Goal: Task Accomplishment & Management: Use online tool/utility

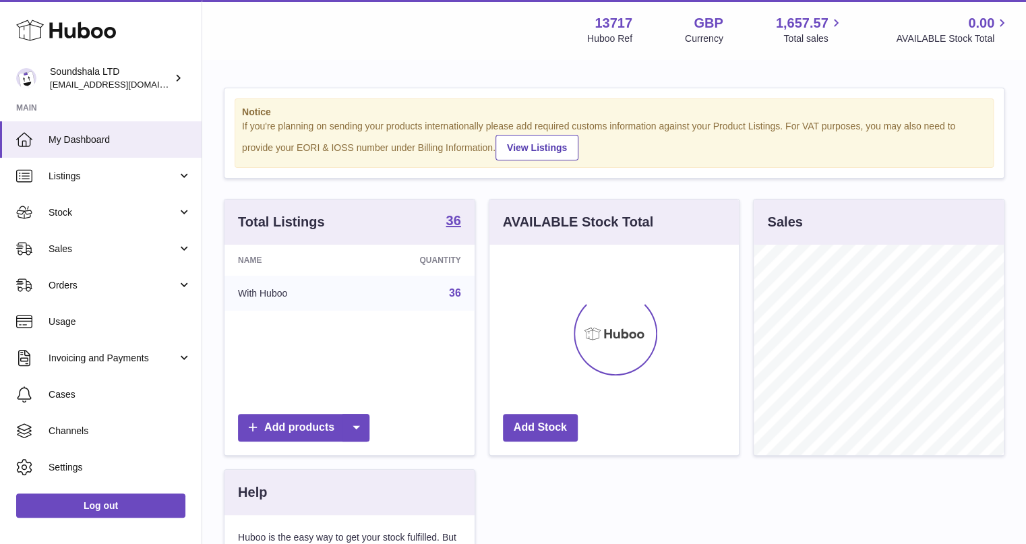
scroll to position [210, 250]
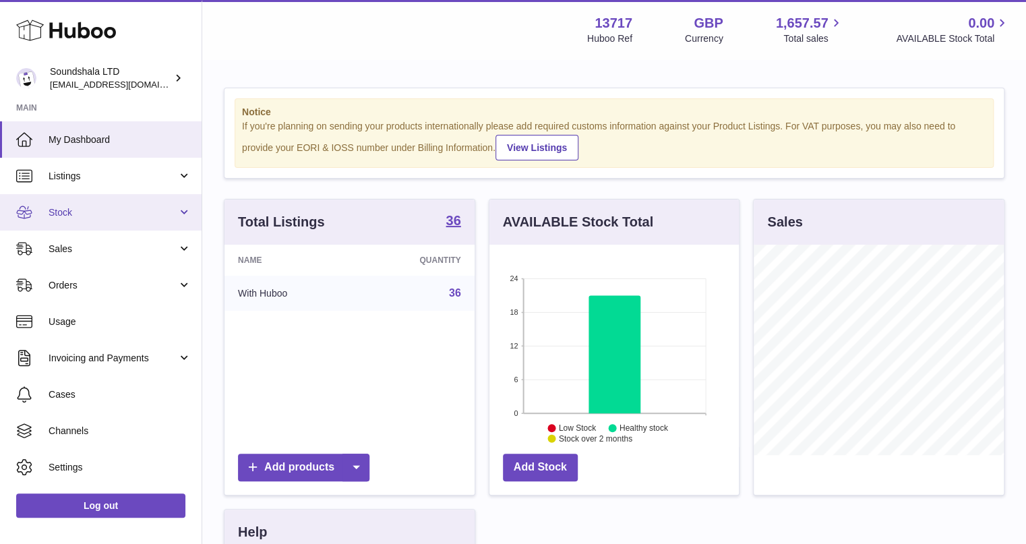
click at [76, 221] on link "Stock" at bounding box center [101, 212] width 202 height 36
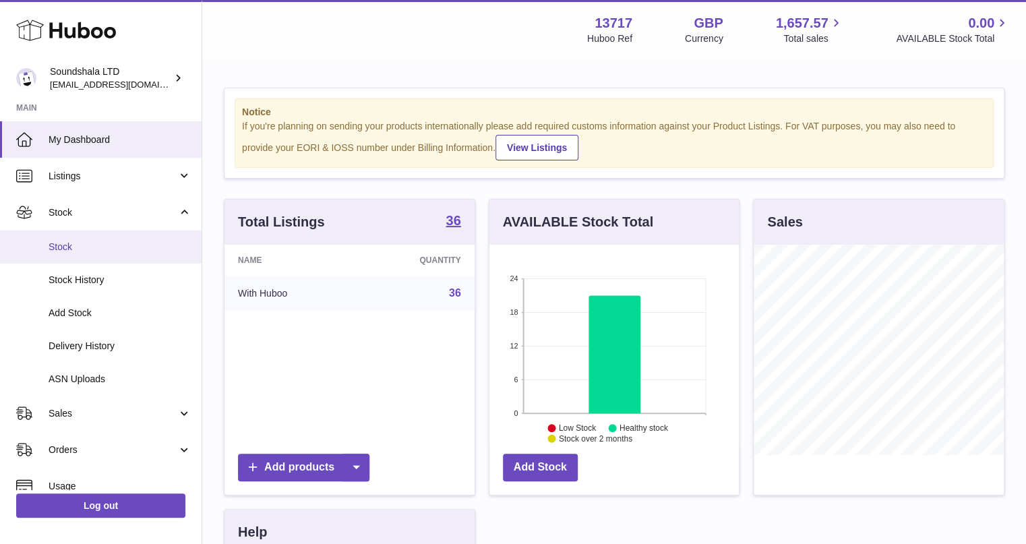
click at [74, 248] on span "Stock" at bounding box center [120, 247] width 143 height 13
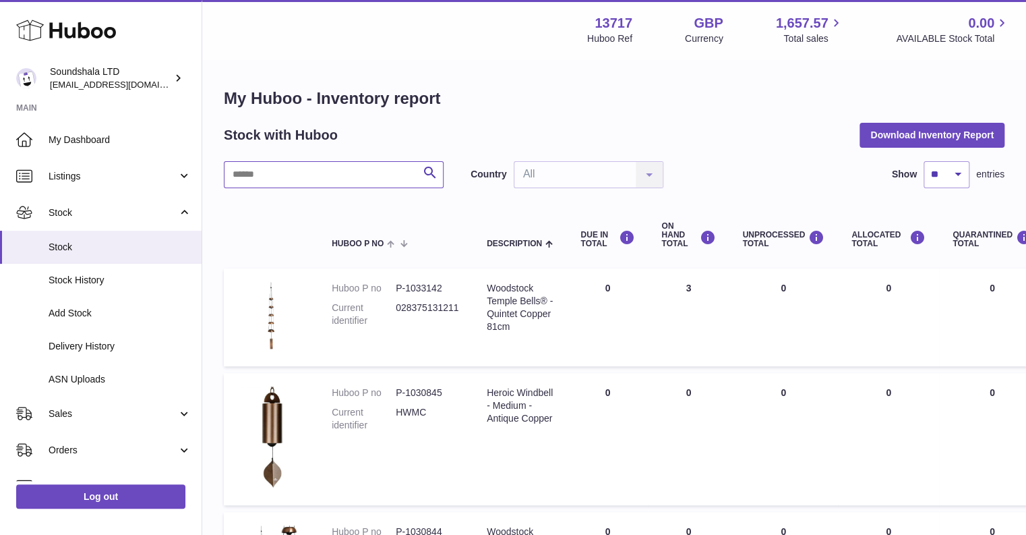
click at [338, 175] on input "text" at bounding box center [334, 174] width 220 height 27
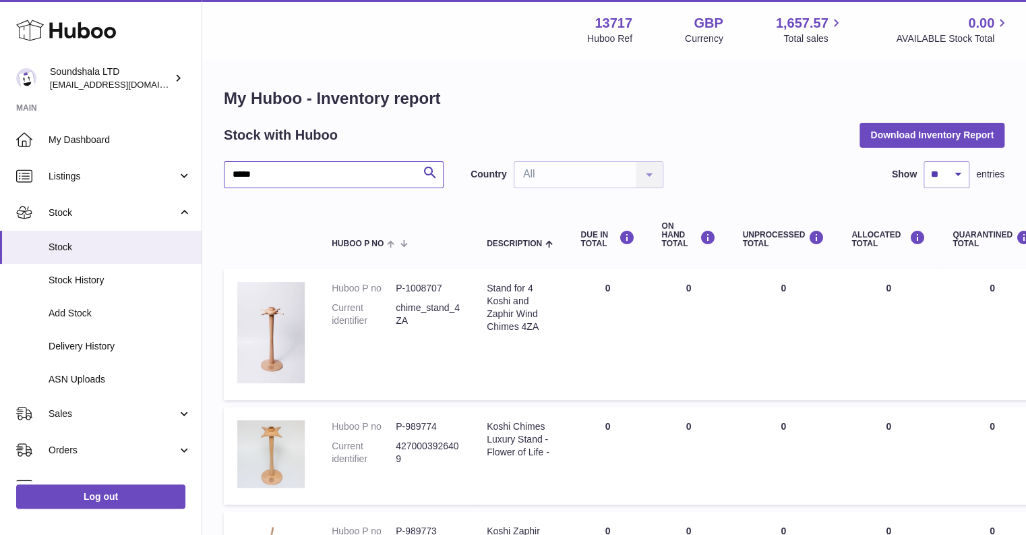
type input "*****"
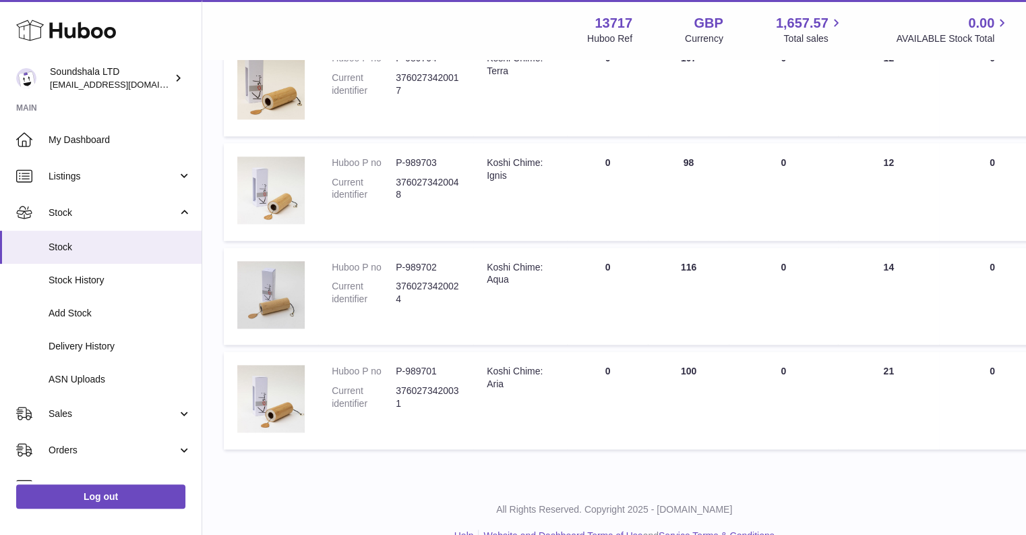
scroll to position [604, 0]
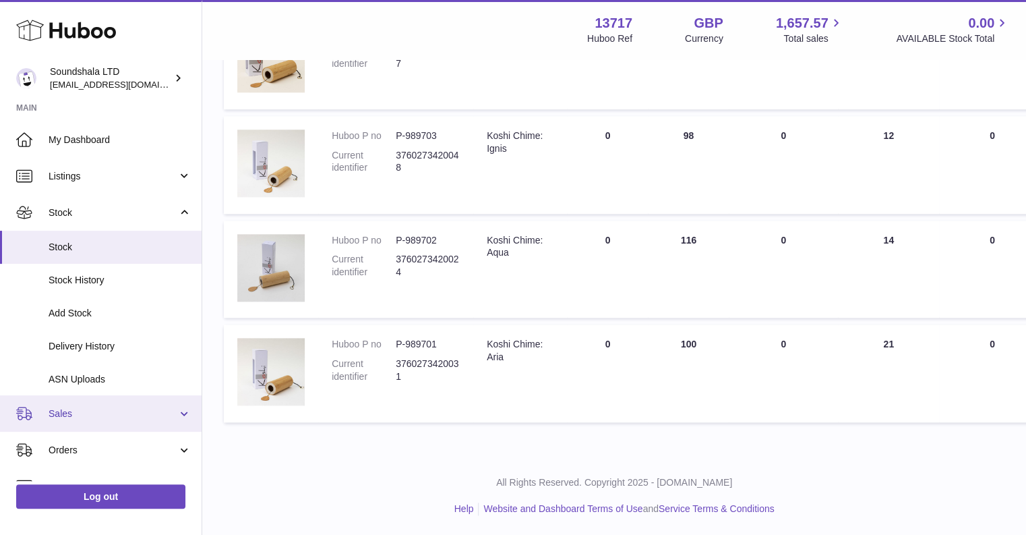
click at [97, 424] on link "Sales" at bounding box center [101, 413] width 202 height 36
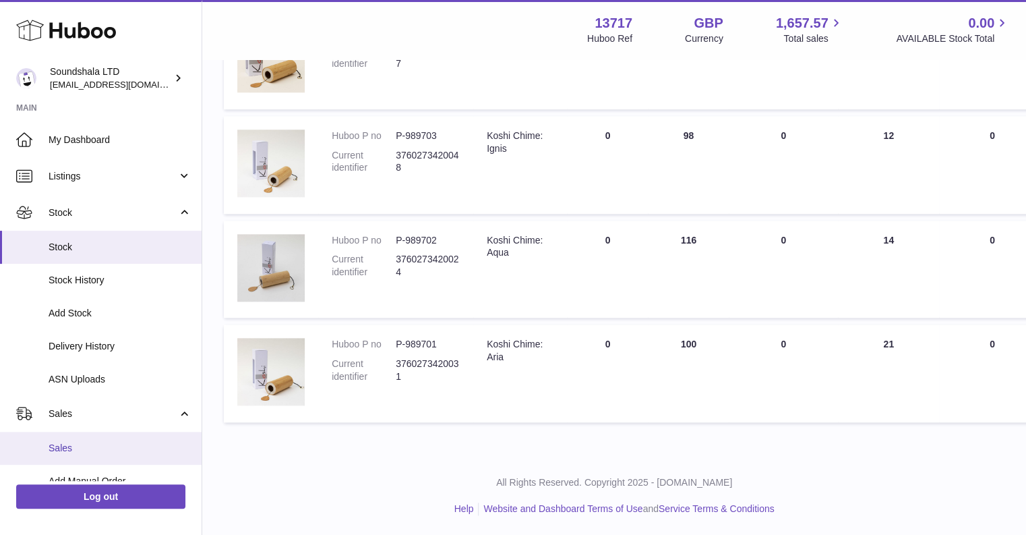
click at [94, 447] on span "Sales" at bounding box center [120, 448] width 143 height 13
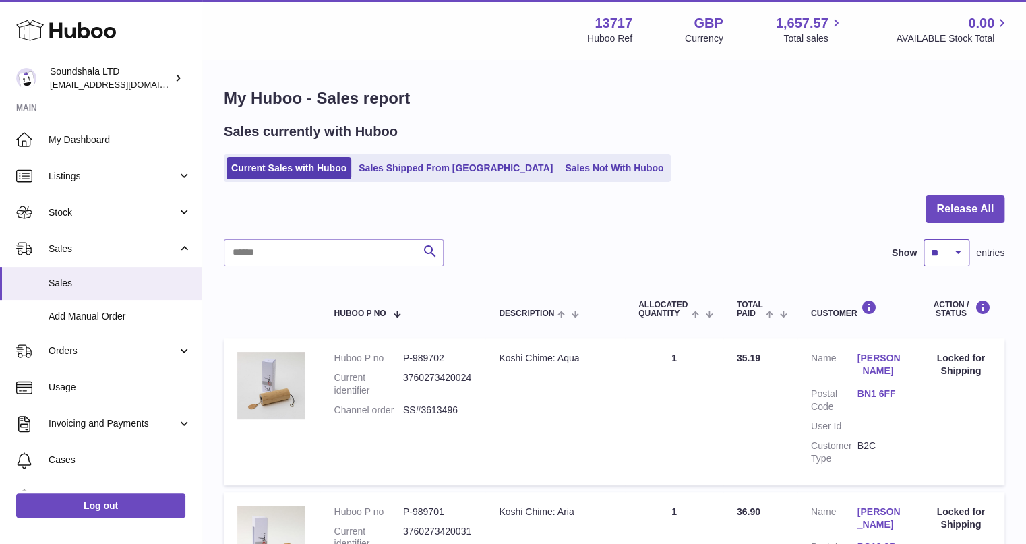
select select "***"
click at [924, 239] on select "** ** ** ***" at bounding box center [947, 252] width 46 height 27
click at [895, 212] on div at bounding box center [614, 218] width 781 height 44
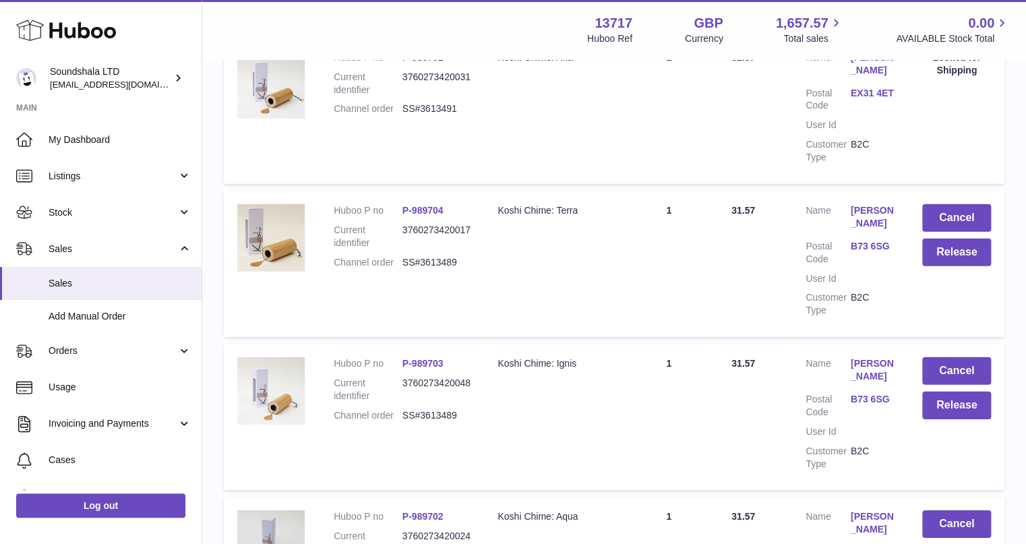
scroll to position [1834, 0]
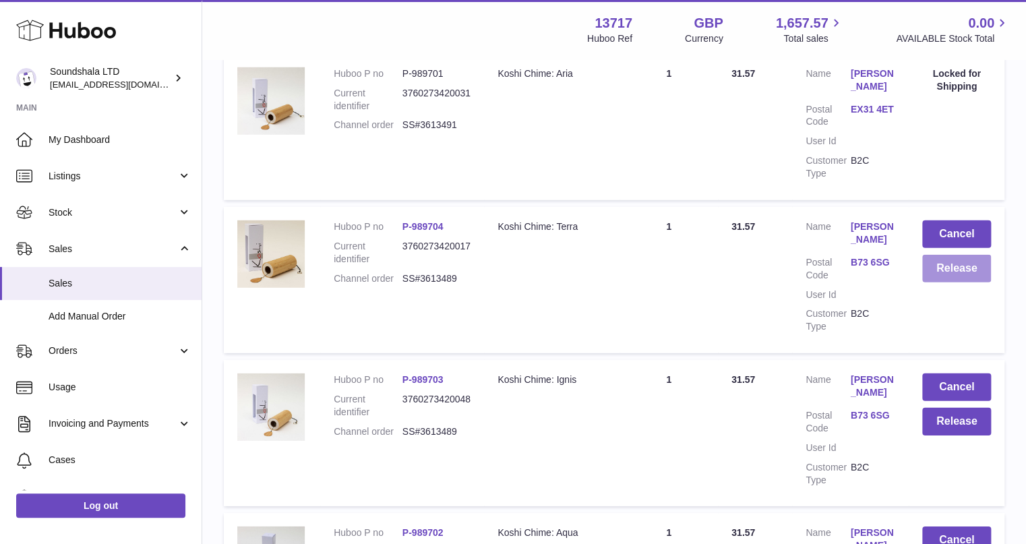
click at [951, 273] on button "Release" at bounding box center [957, 269] width 69 height 28
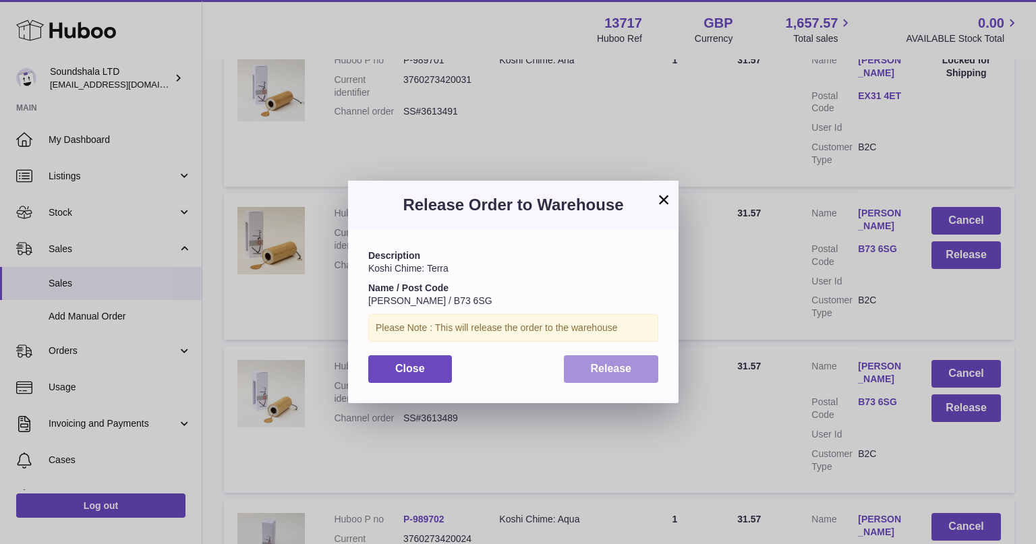
click at [625, 372] on span "Release" at bounding box center [611, 368] width 41 height 11
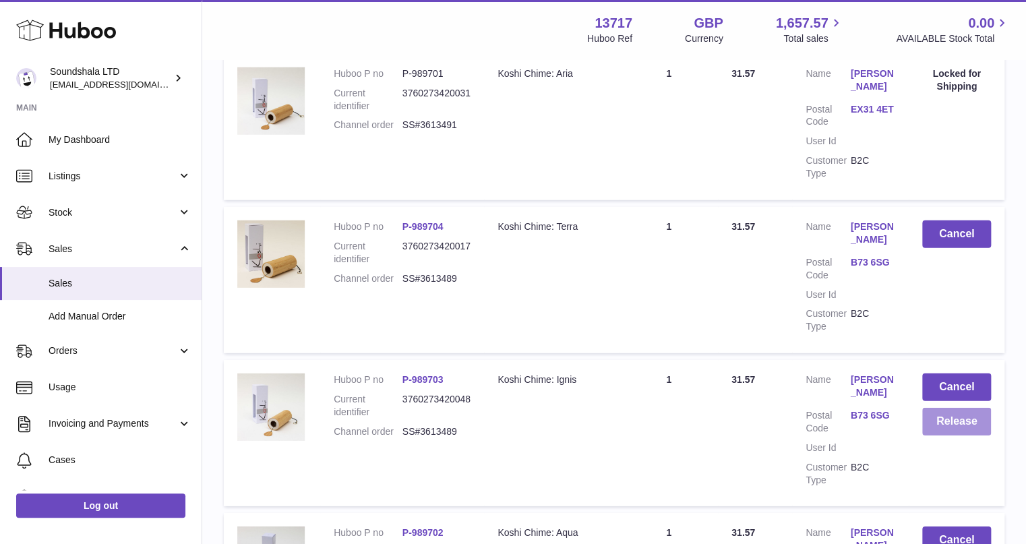
click at [971, 417] on button "Release" at bounding box center [957, 422] width 69 height 28
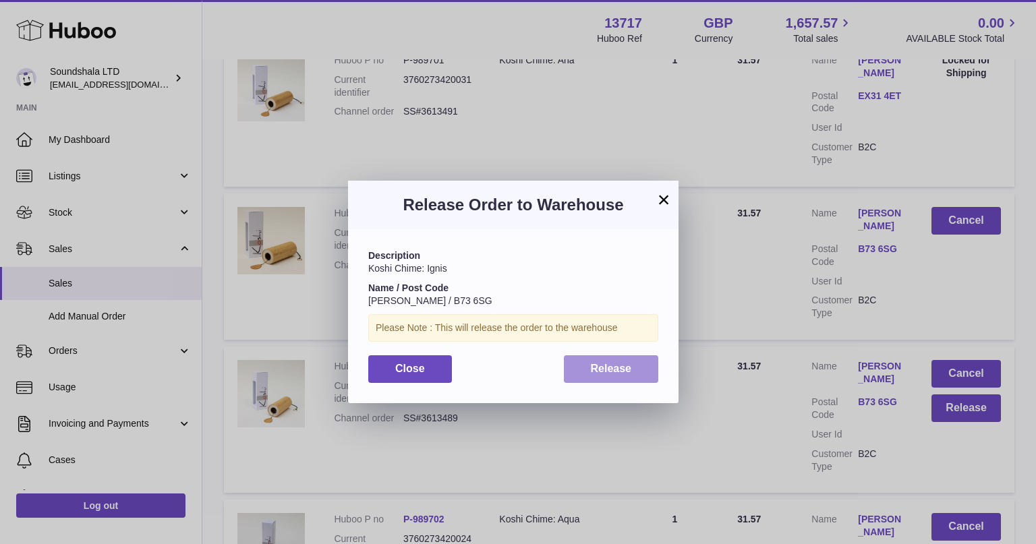
click at [639, 375] on button "Release" at bounding box center [611, 369] width 95 height 28
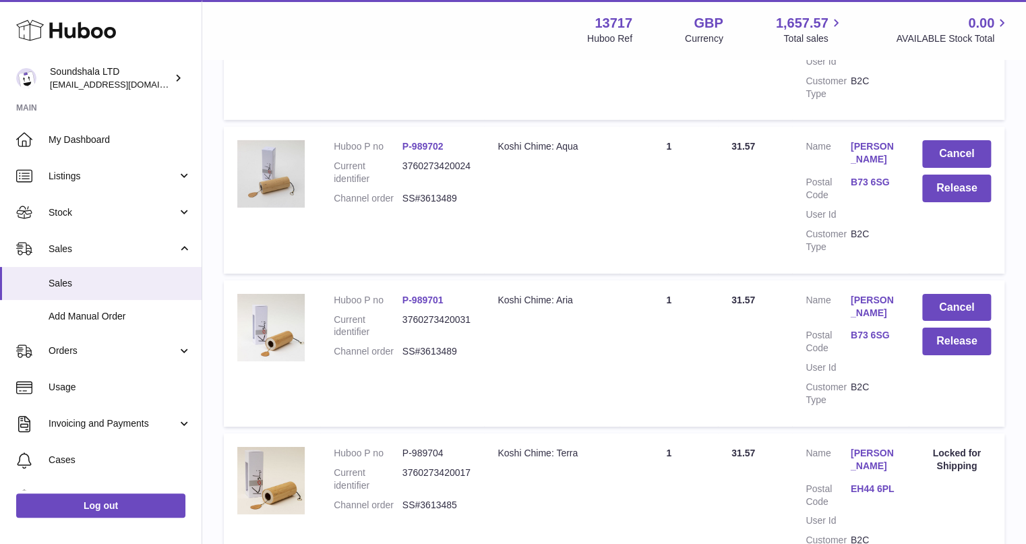
scroll to position [2185, 0]
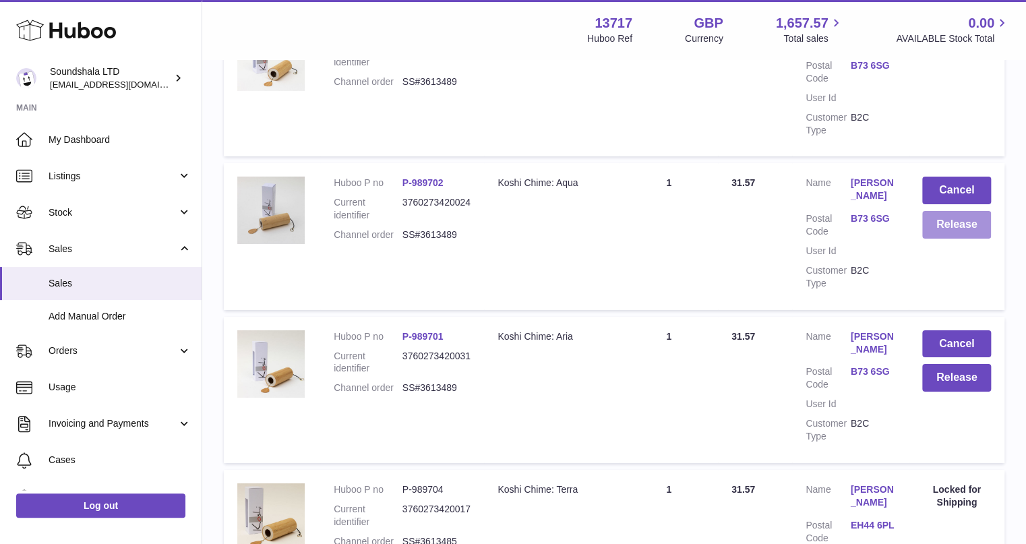
click at [947, 228] on button "Release" at bounding box center [957, 225] width 69 height 28
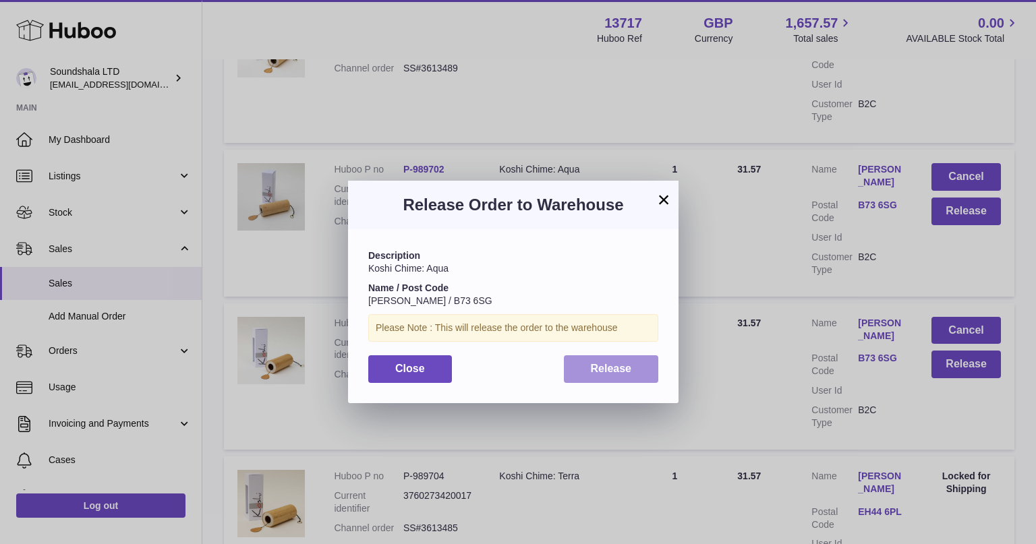
click at [632, 372] on button "Release" at bounding box center [611, 369] width 95 height 28
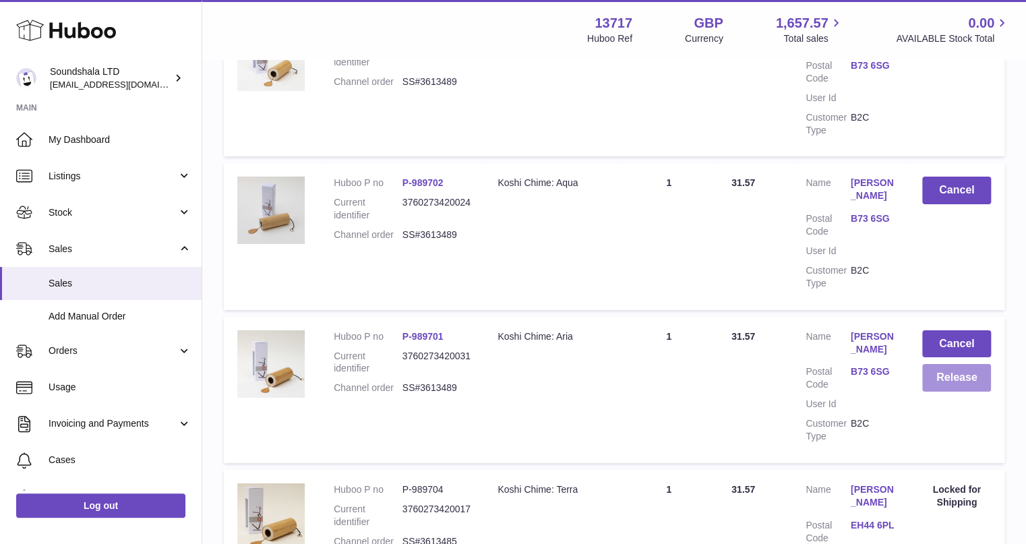
click at [957, 382] on button "Release" at bounding box center [957, 378] width 69 height 28
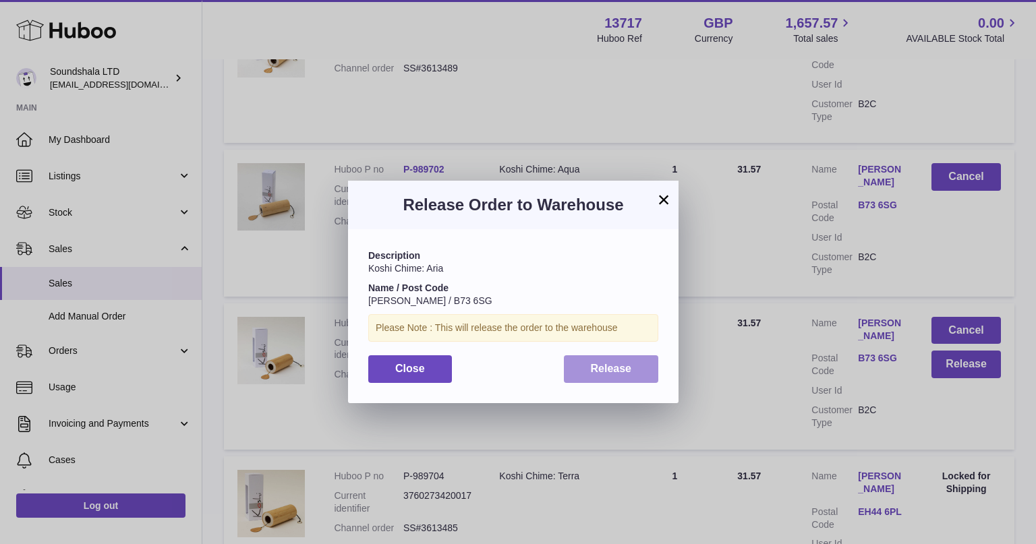
click at [588, 372] on button "Release" at bounding box center [611, 369] width 95 height 28
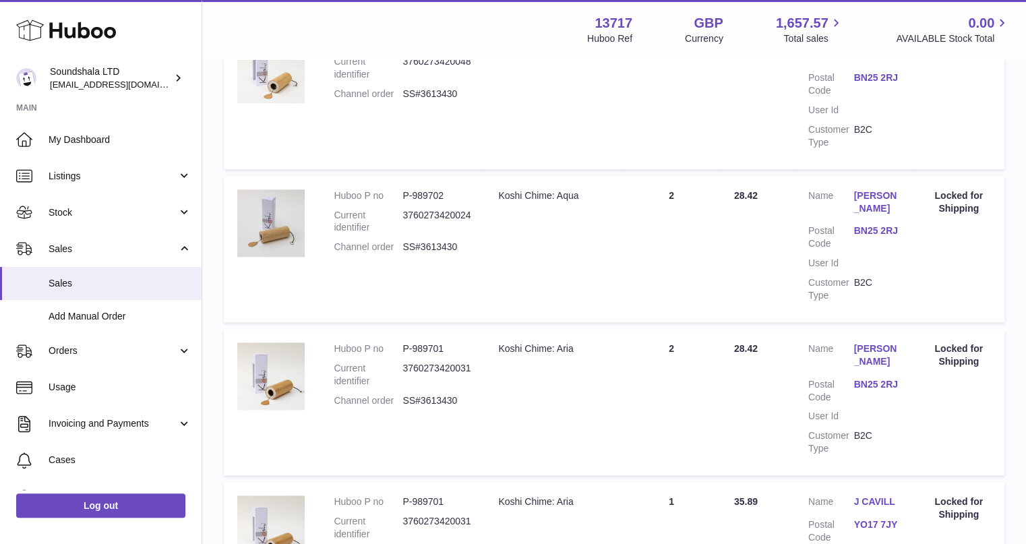
scroll to position [8333, 0]
